Goal: Transaction & Acquisition: Register for event/course

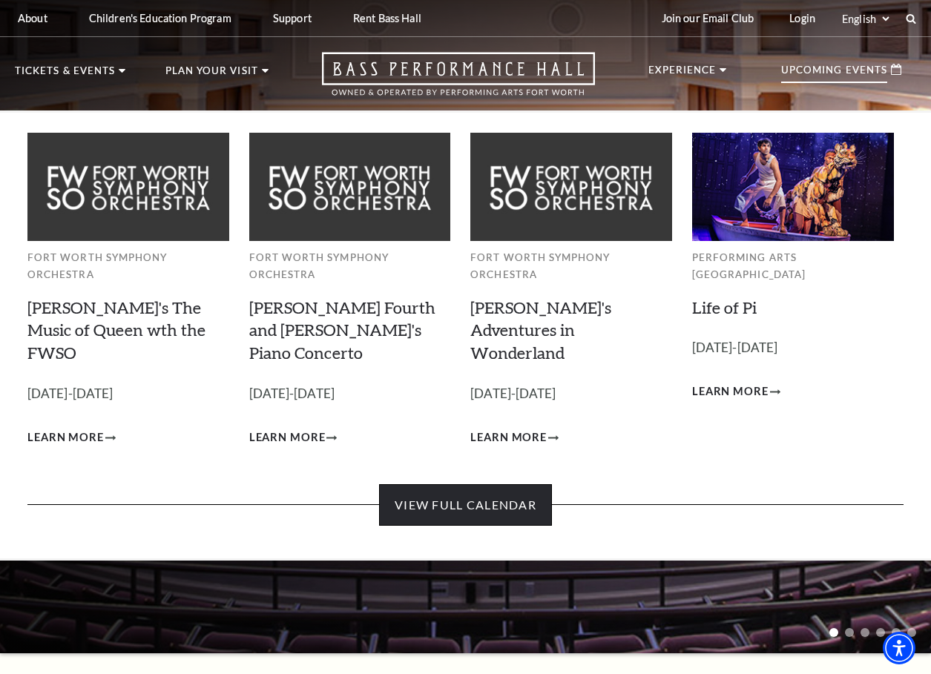
click at [511, 484] on link "View Full Calendar" at bounding box center [465, 505] width 173 height 42
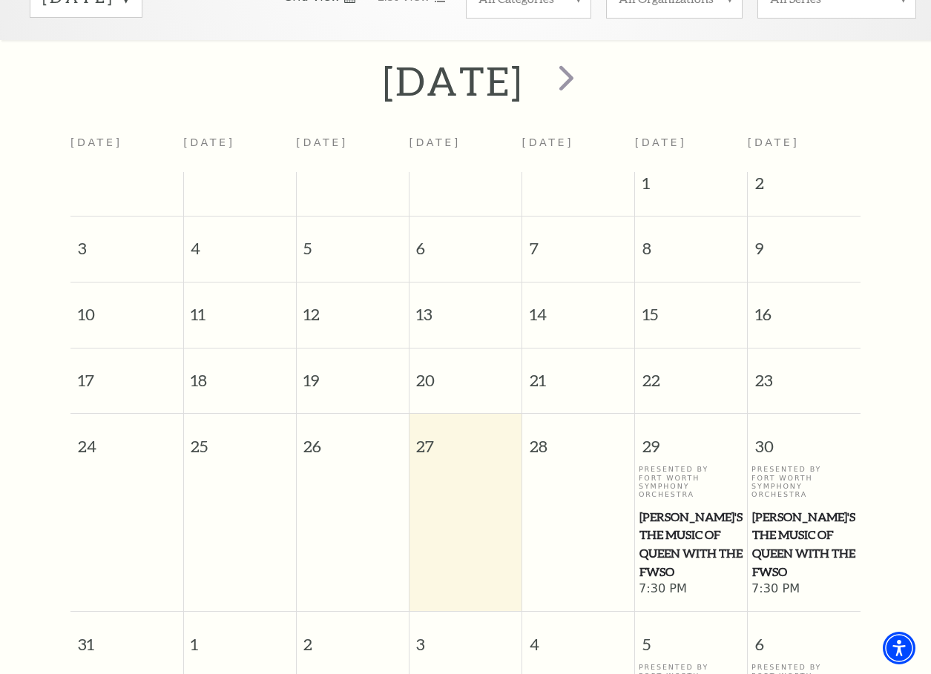
scroll to position [50, 0]
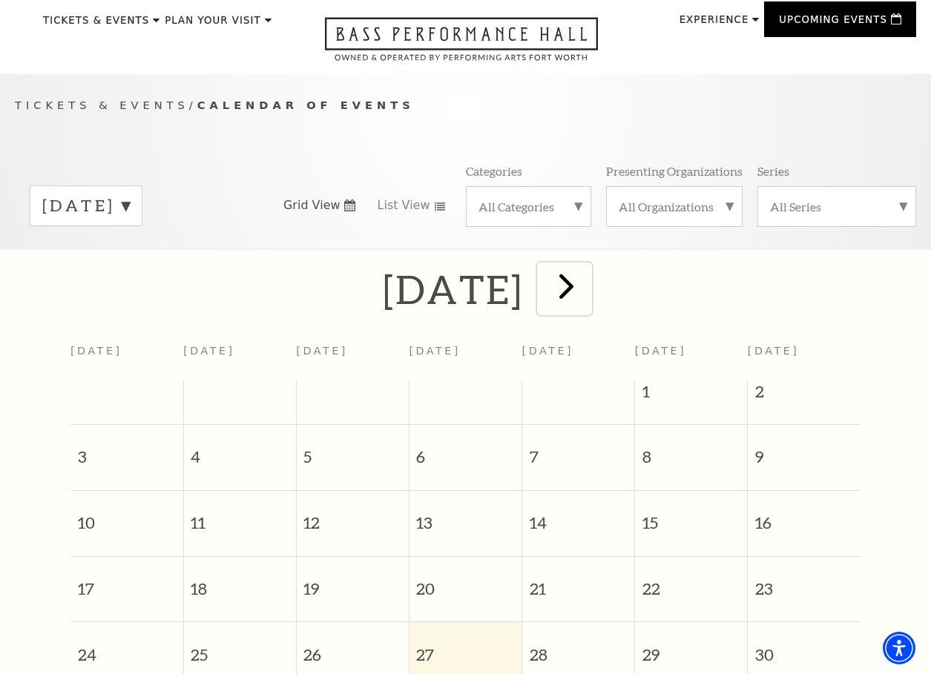
click at [587, 294] on span "next" at bounding box center [566, 286] width 42 height 42
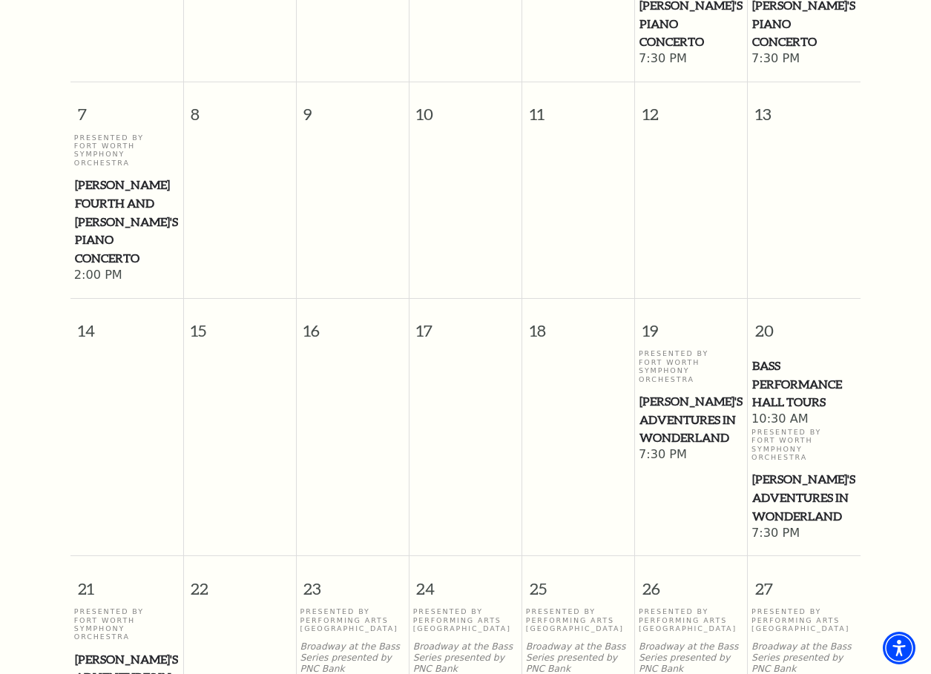
scroll to position [569, 0]
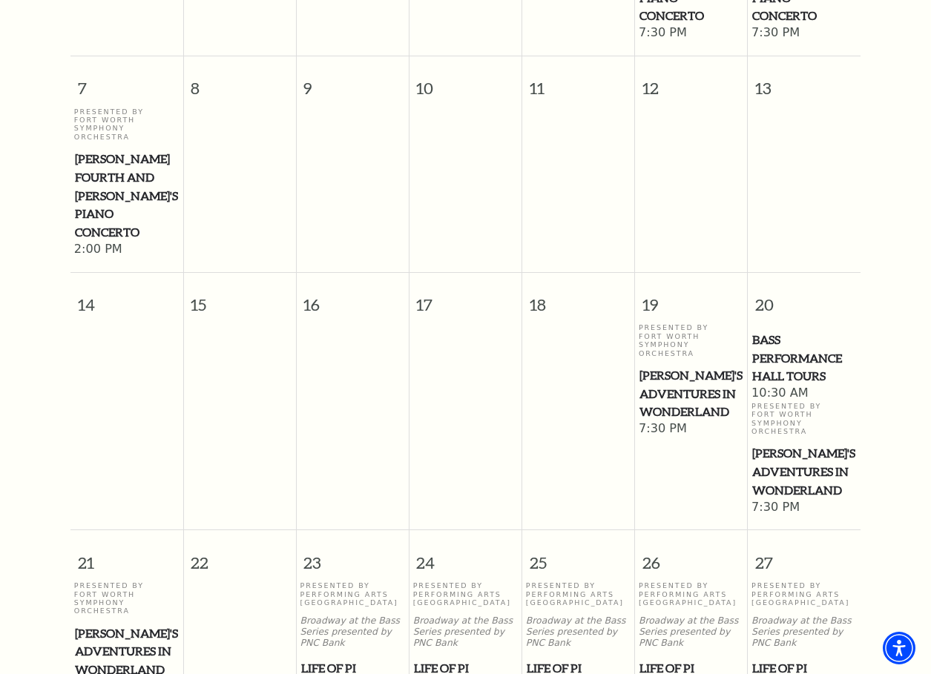
click at [145, 624] on span "[PERSON_NAME]'s Adventures in Wonderland" at bounding box center [127, 651] width 104 height 55
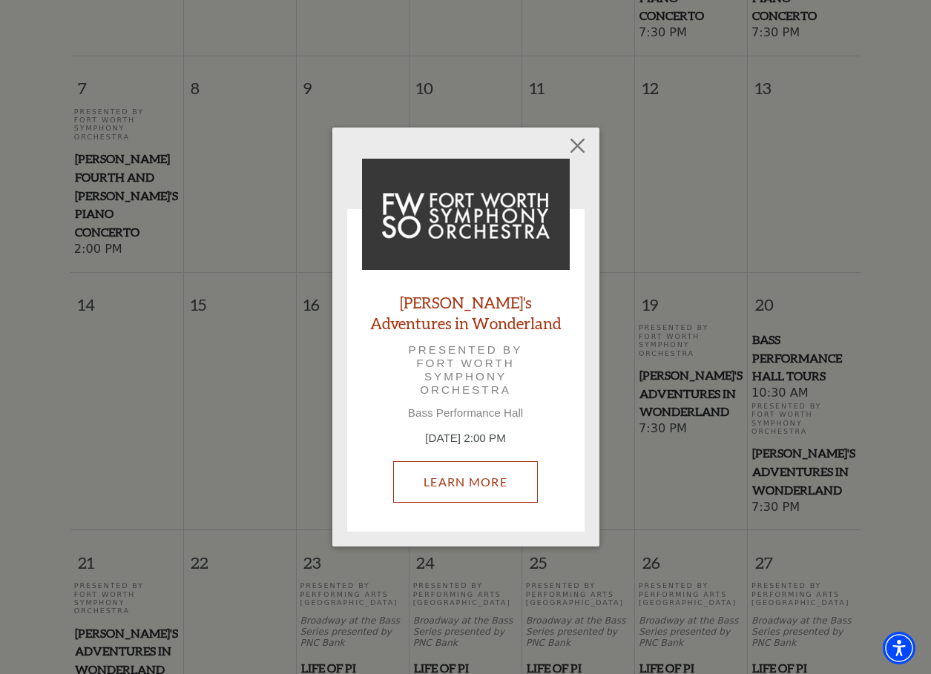
click at [466, 478] on link "Learn More" at bounding box center [465, 482] width 145 height 42
